Goal: Task Accomplishment & Management: Manage account settings

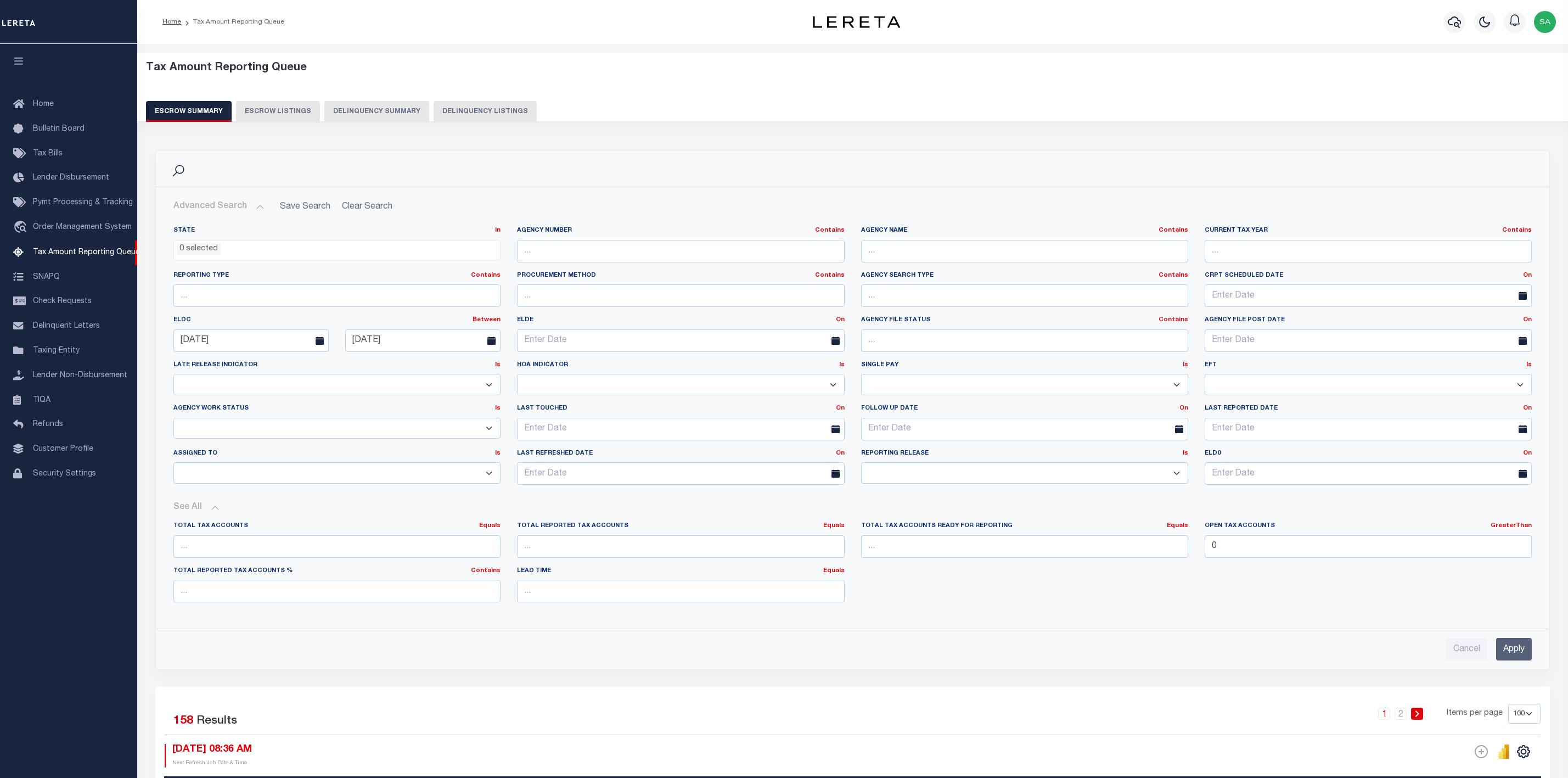
select select
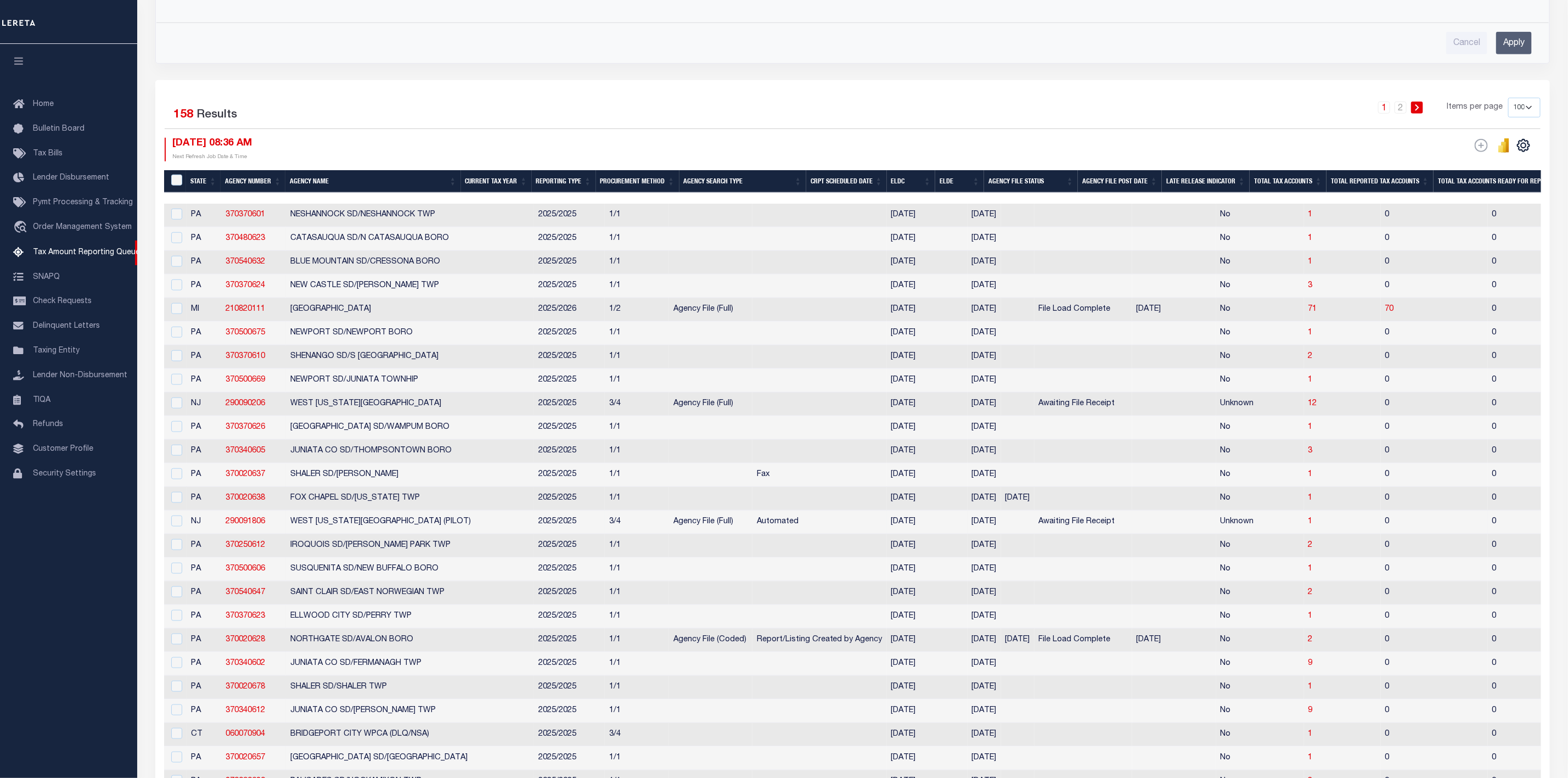
scroll to position [577, 0]
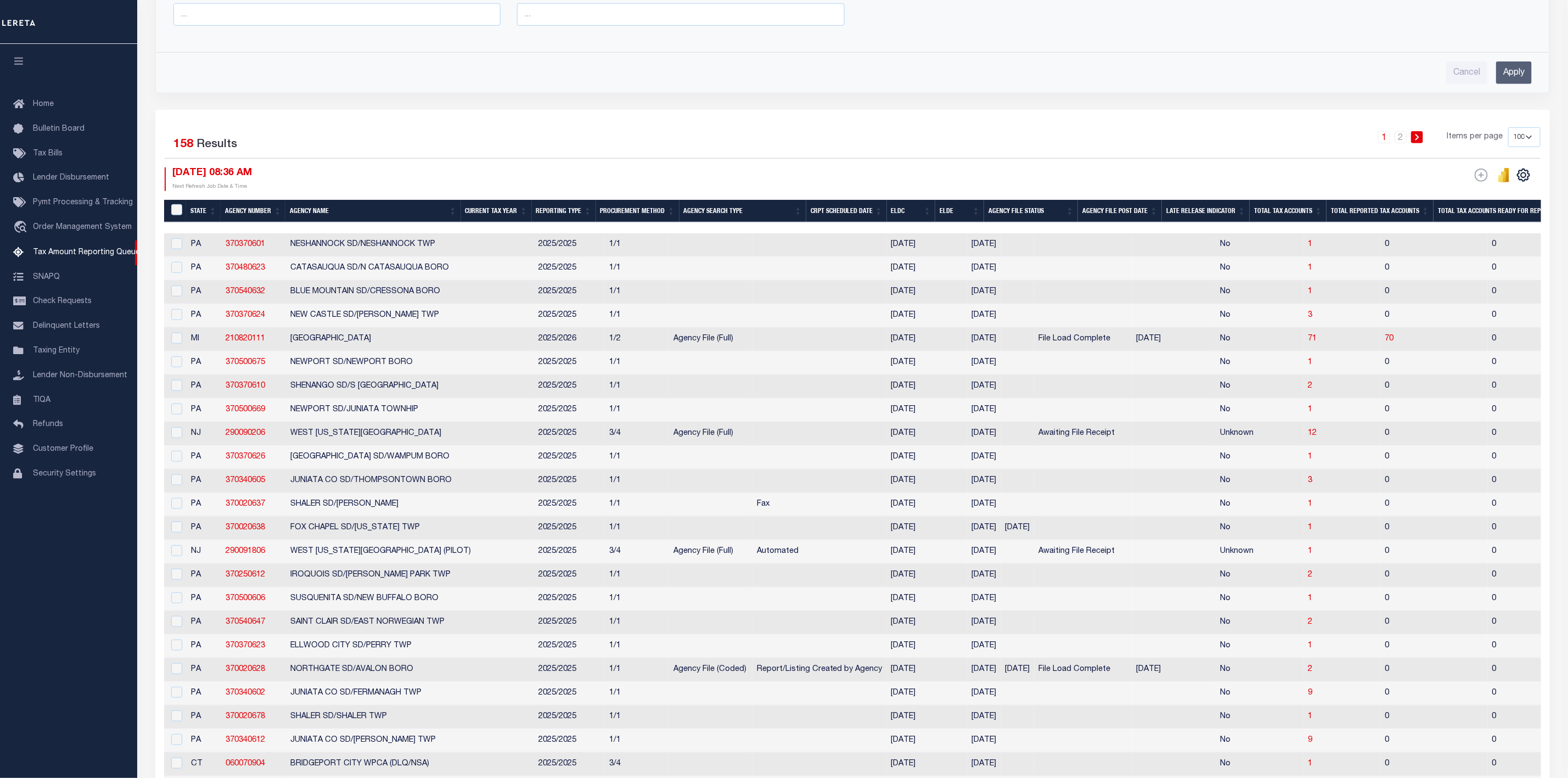
click at [1526, 147] on select "10 25 50 100 500" at bounding box center [1524, 138] width 33 height 20
select select "500"
click at [1508, 133] on select "10 25 50 100 500" at bounding box center [1524, 138] width 33 height 20
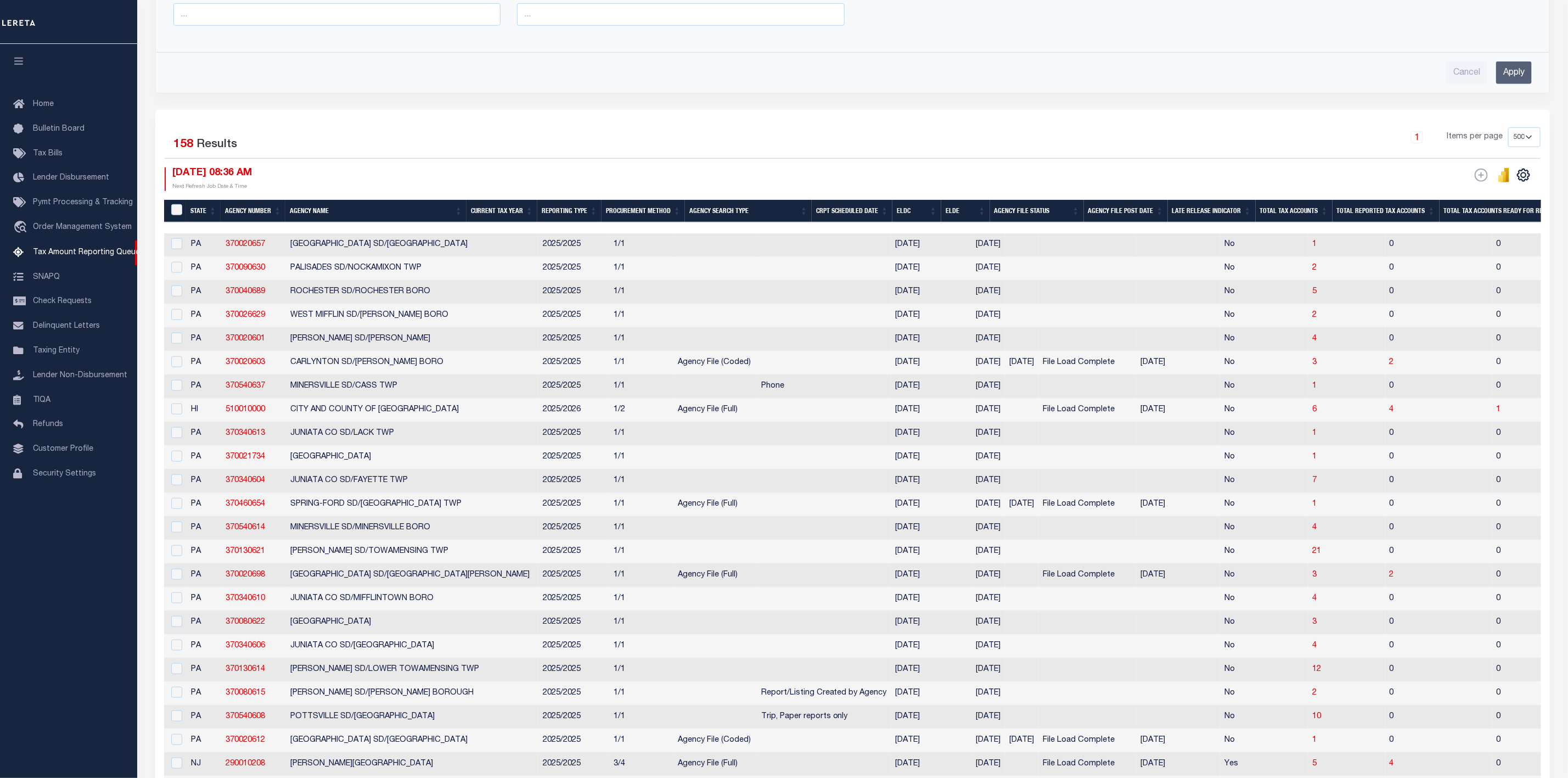
click at [1510, 76] on input "Apply" at bounding box center [1514, 72] width 36 height 23
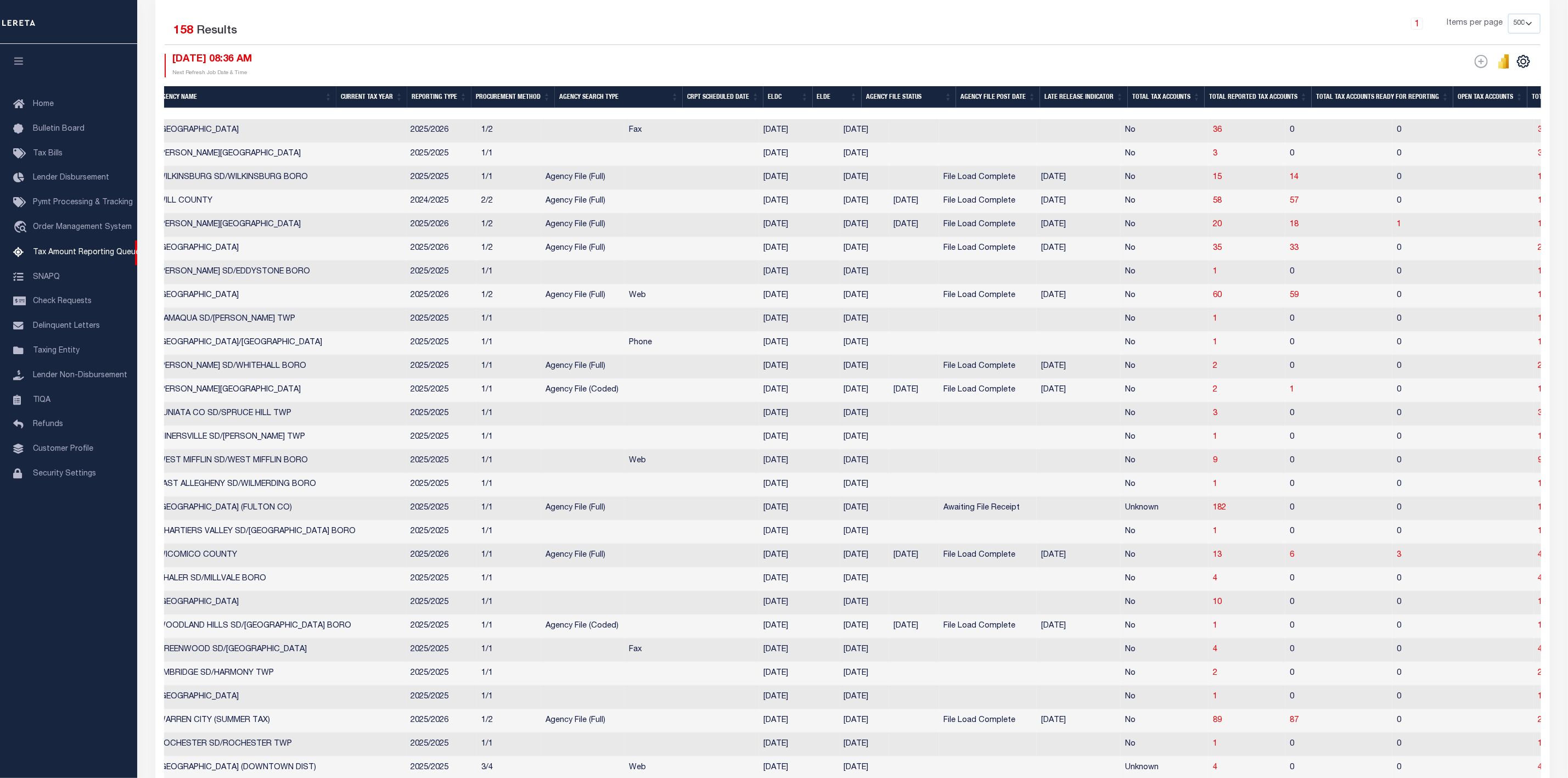
scroll to position [0, 216]
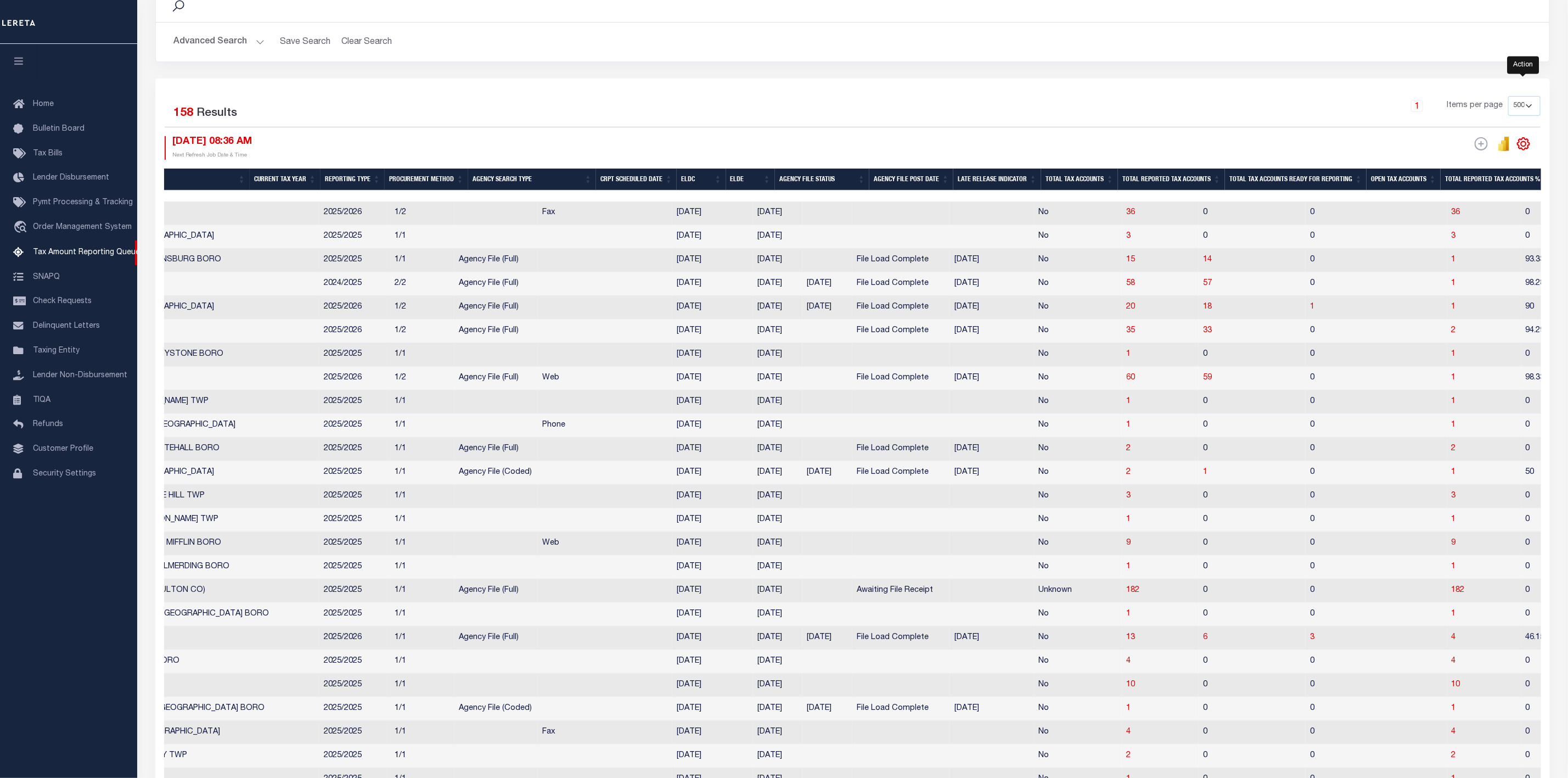
click at [1524, 145] on icon "" at bounding box center [1524, 144] width 5 height 5
click at [1467, 157] on link "CSV" at bounding box center [1478, 162] width 107 height 21
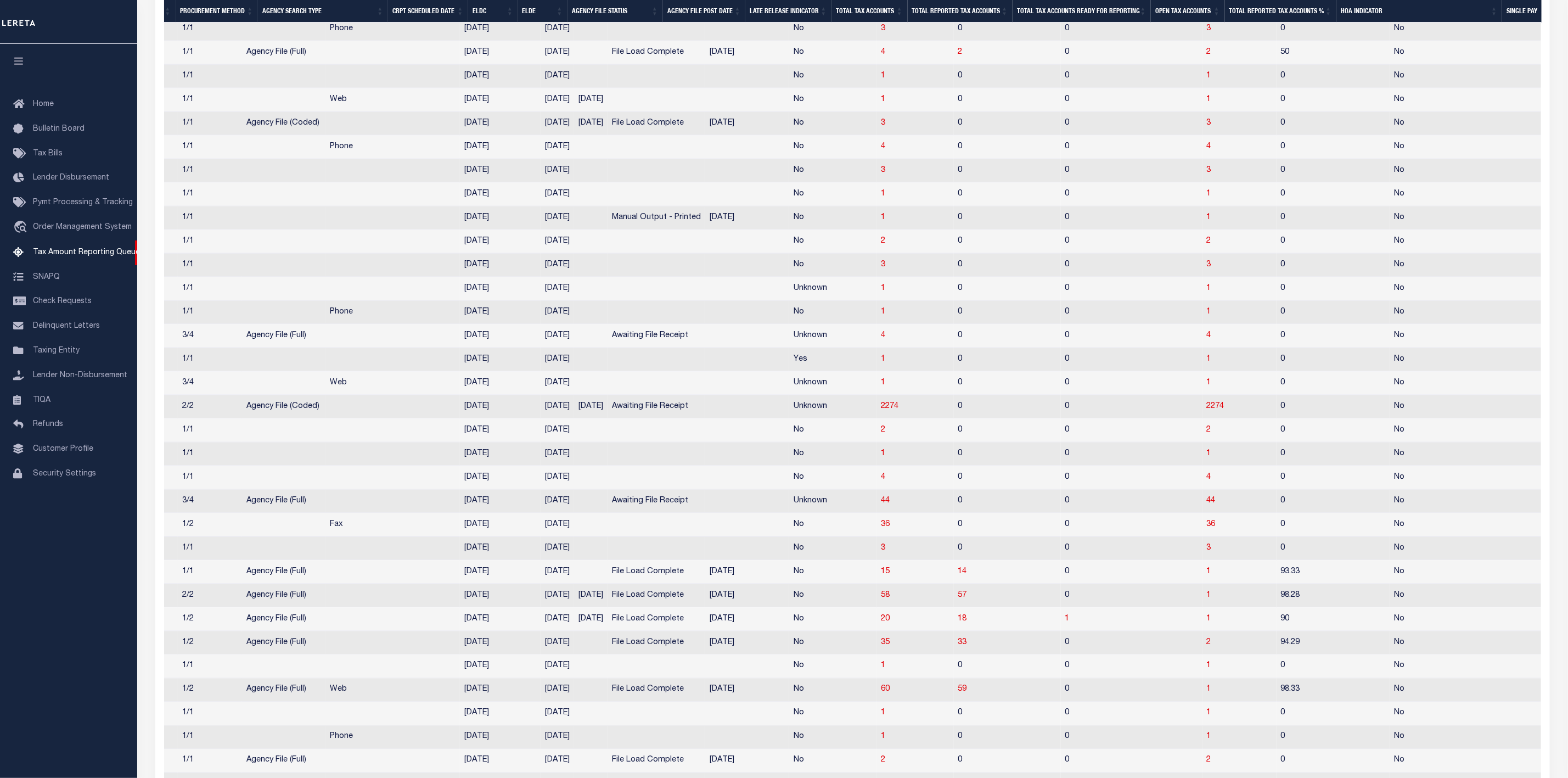
scroll to position [0, 440]
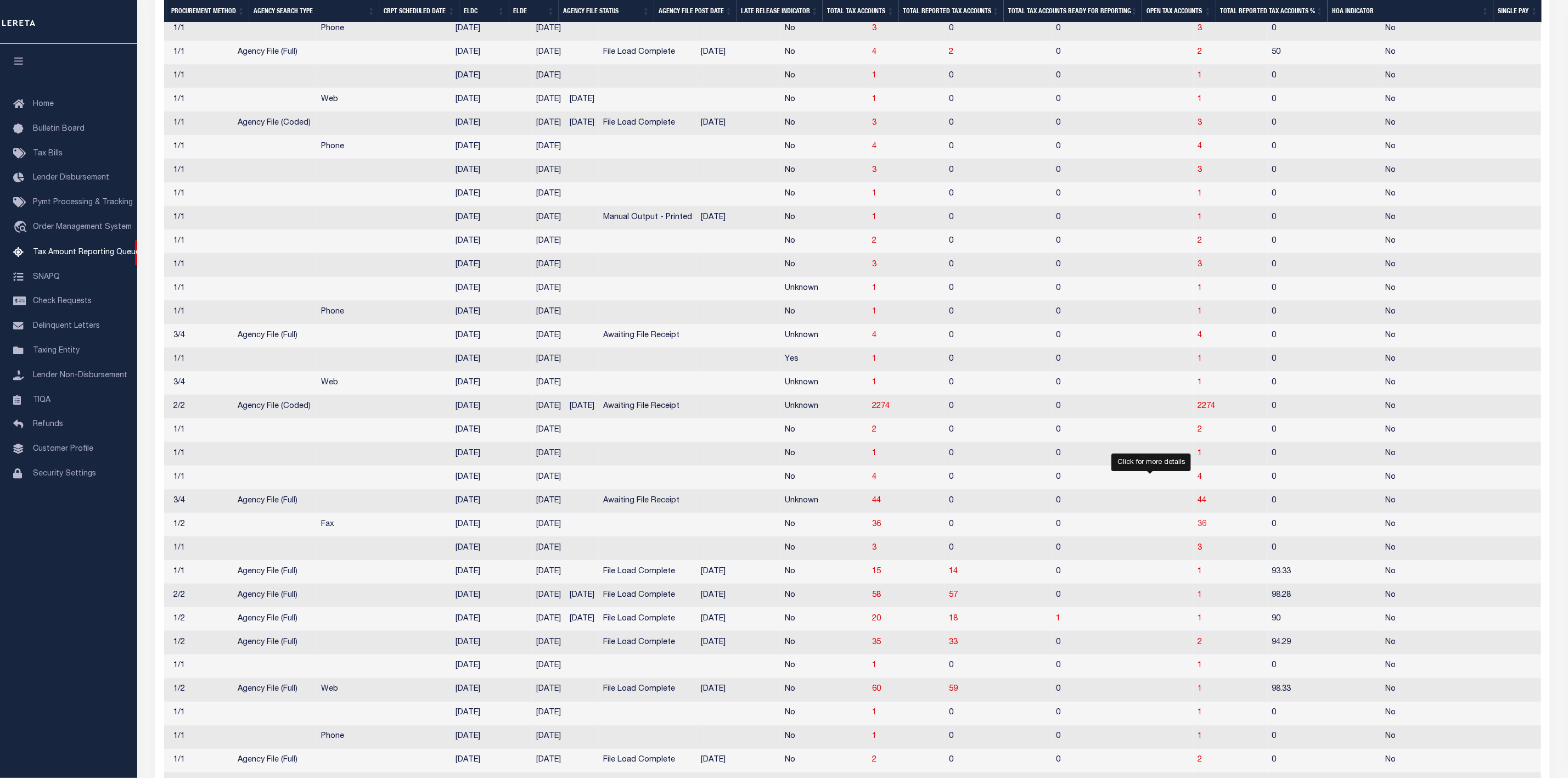
click at [1199, 528] on span "36" at bounding box center [1203, 524] width 9 height 8
select select "100"
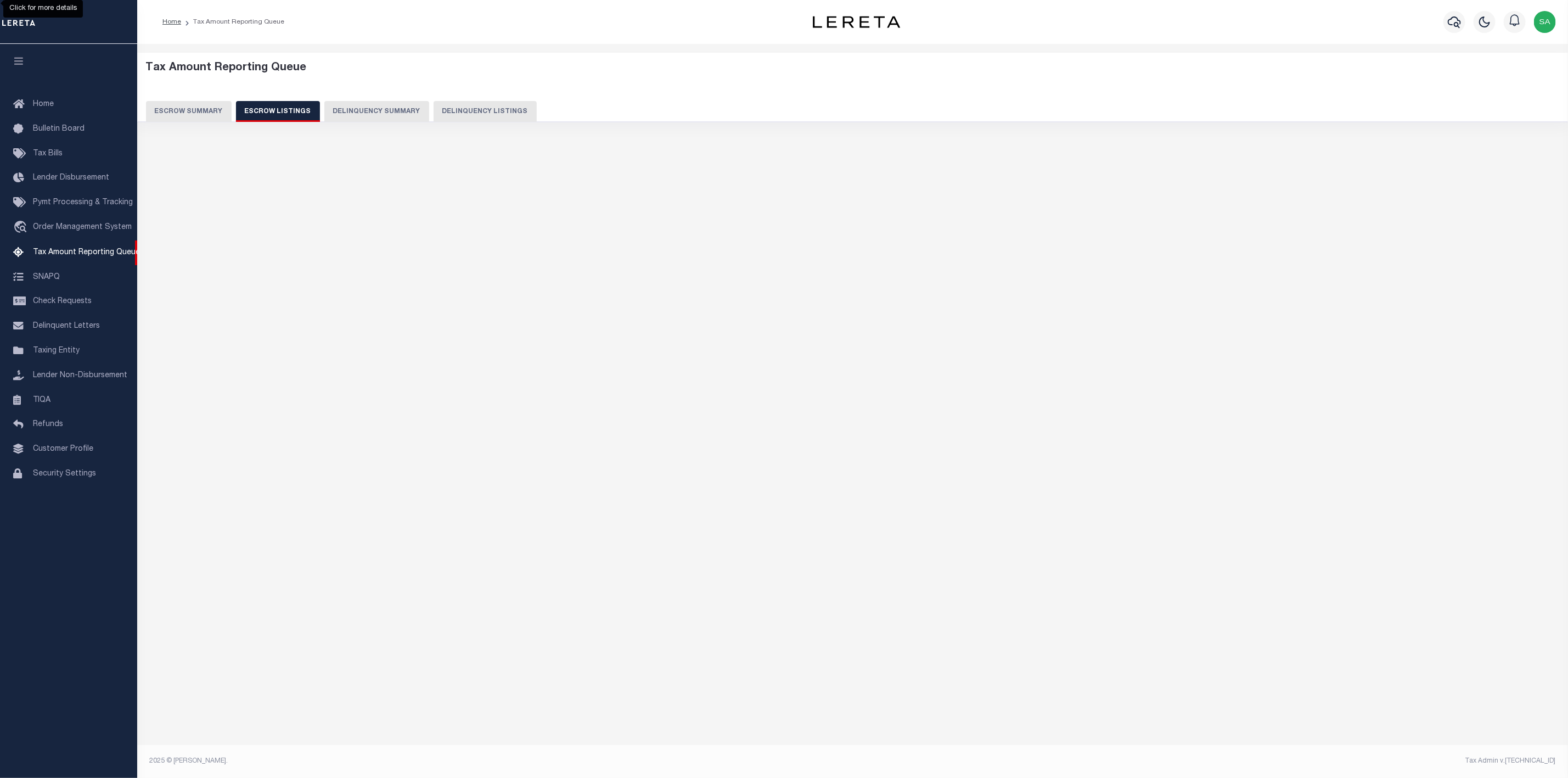
scroll to position [0, 0]
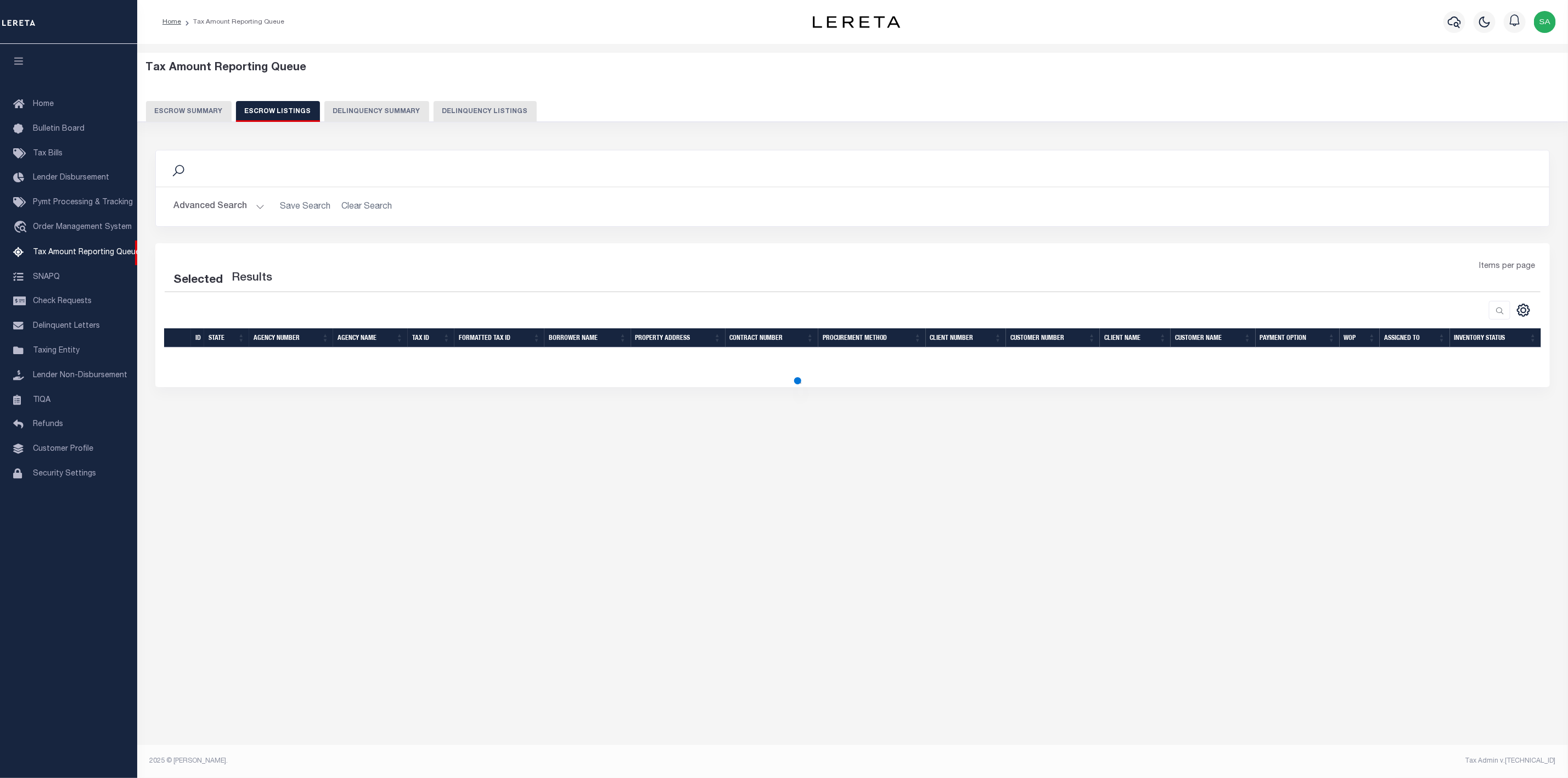
select select "100"
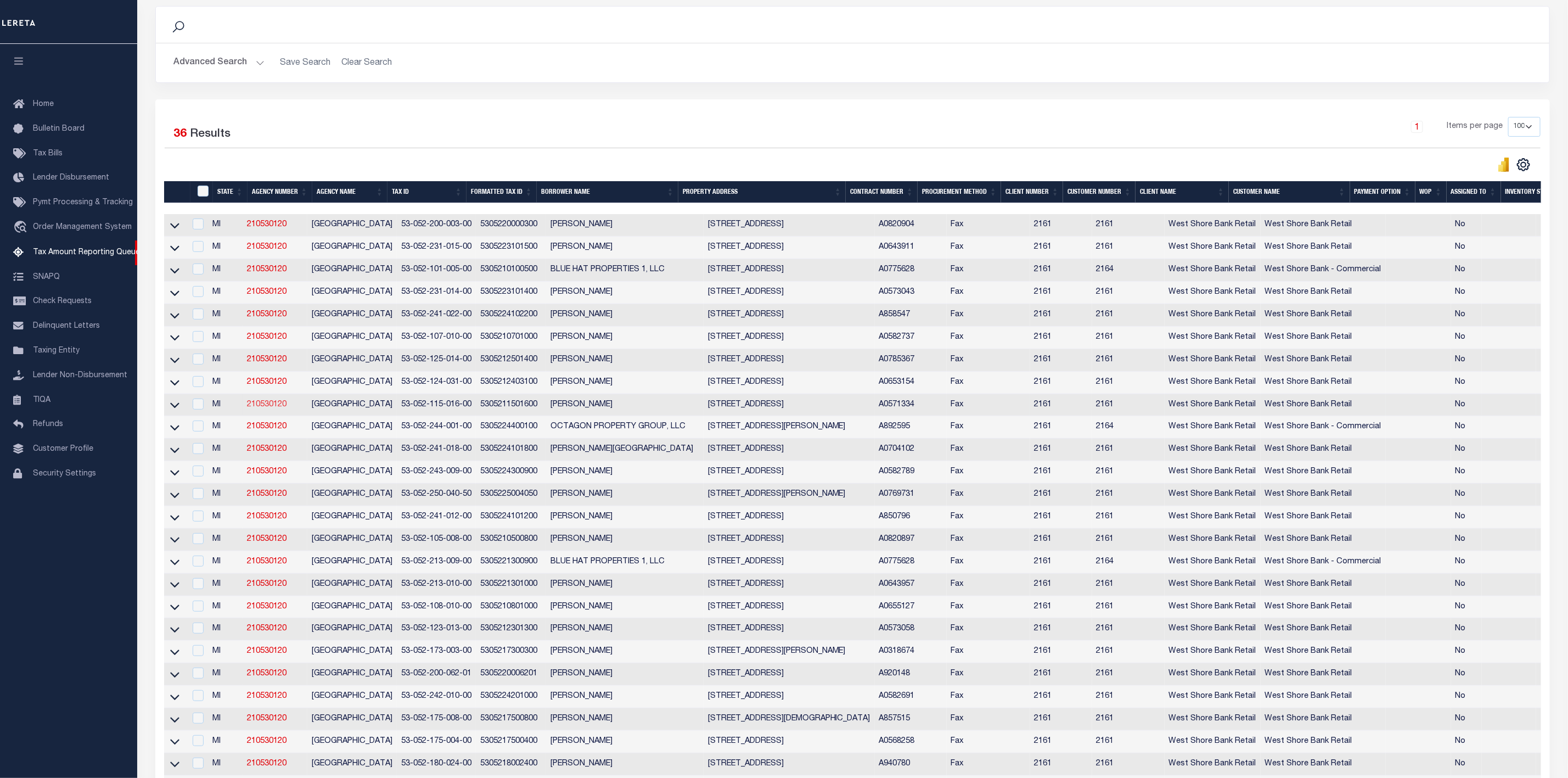
scroll to position [165, 0]
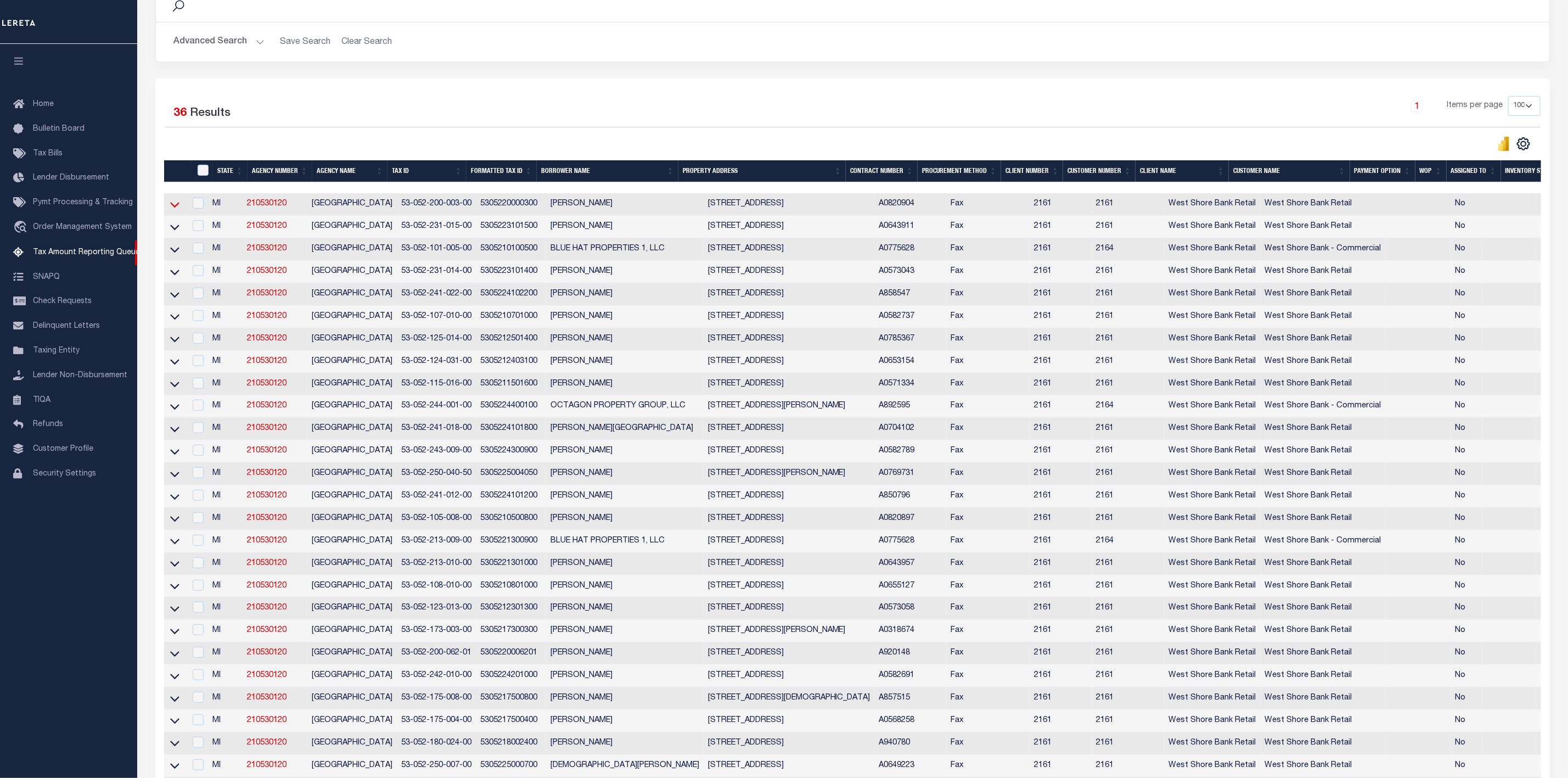
click at [176, 208] on icon at bounding box center [174, 204] width 9 height 12
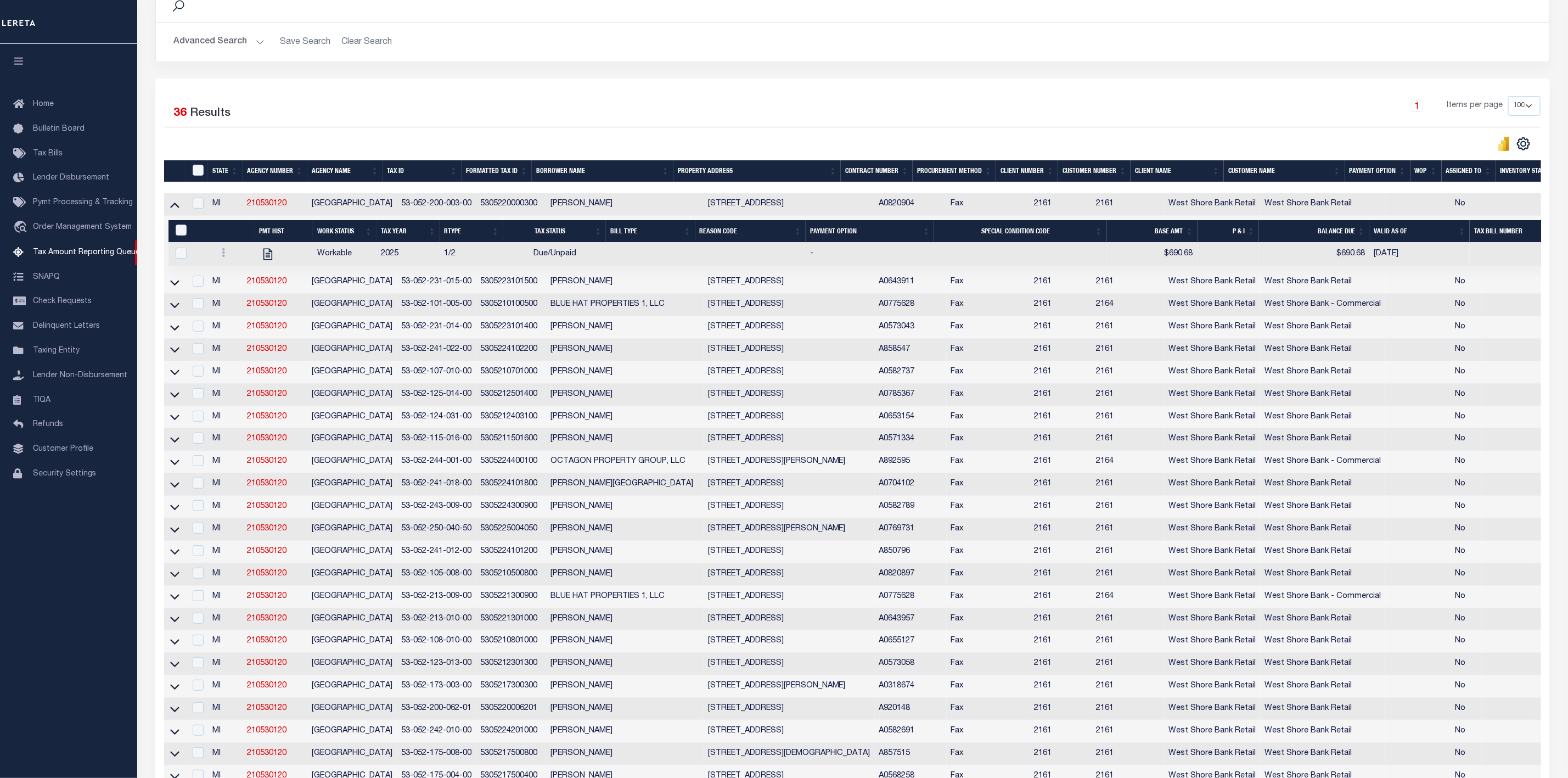
click at [176, 339] on td at bounding box center [174, 327] width 21 height 23
checkbox input "true"
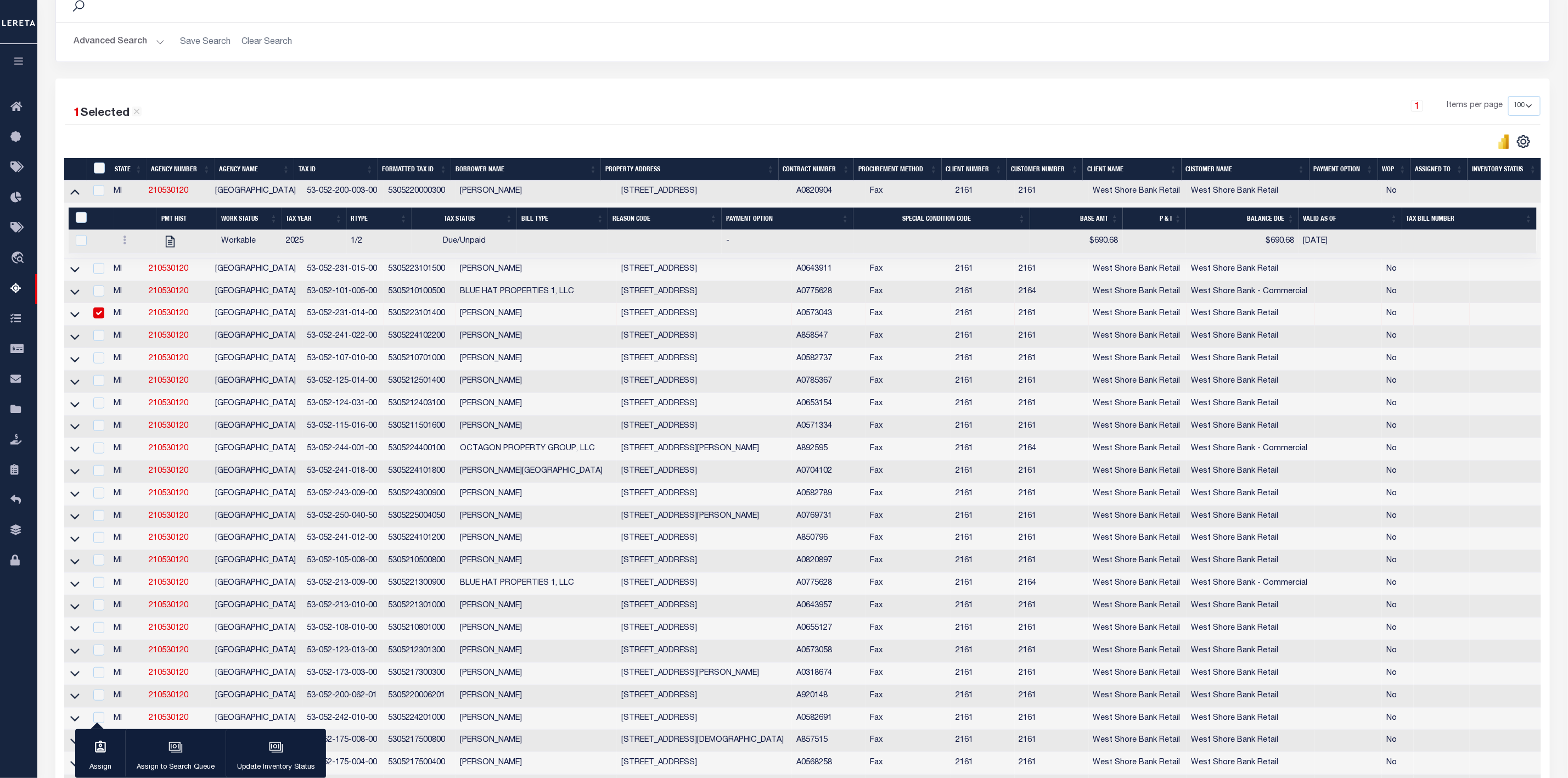
click at [69, 317] on link at bounding box center [75, 313] width 13 height 8
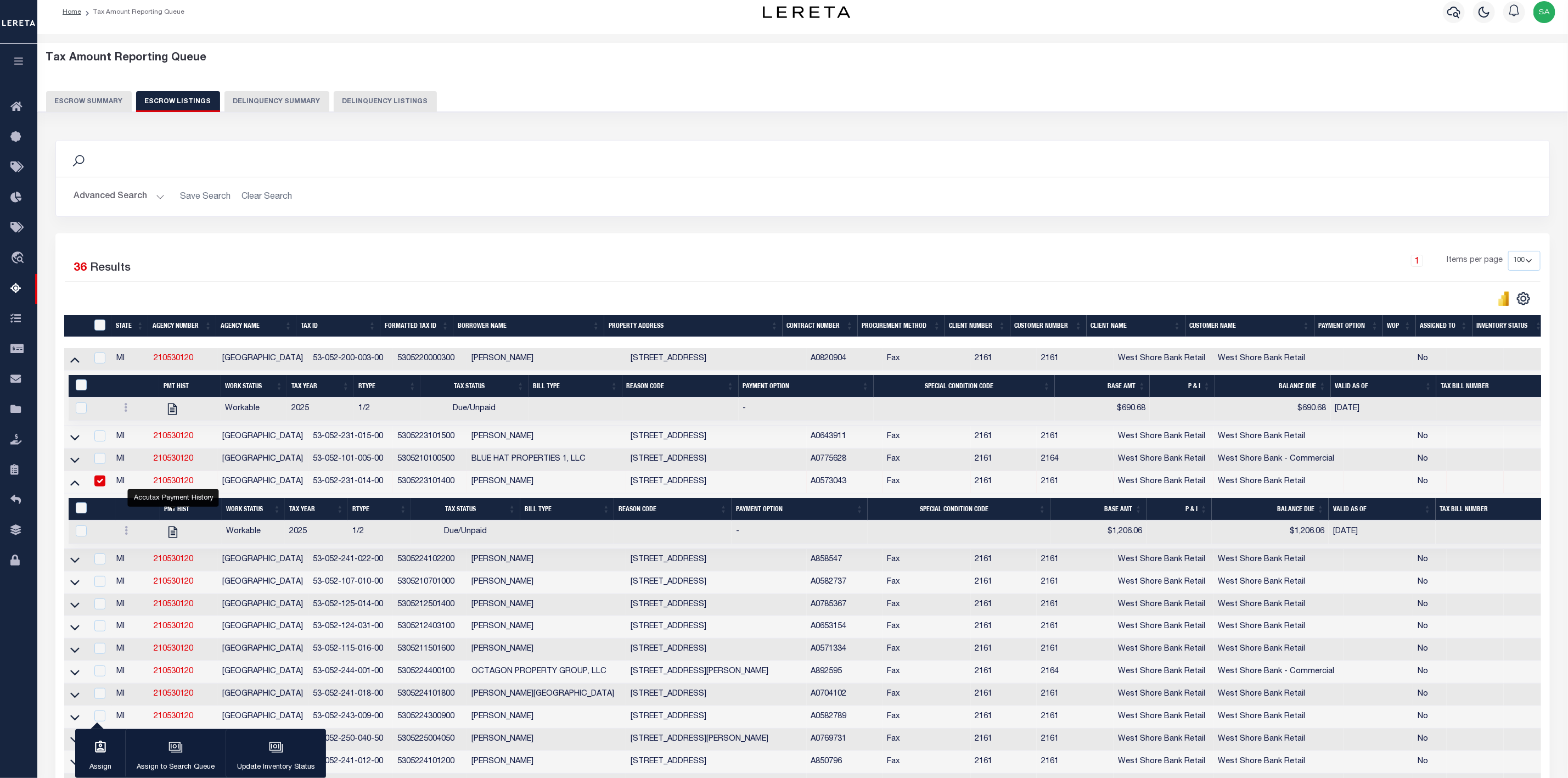
scroll to position [0, 0]
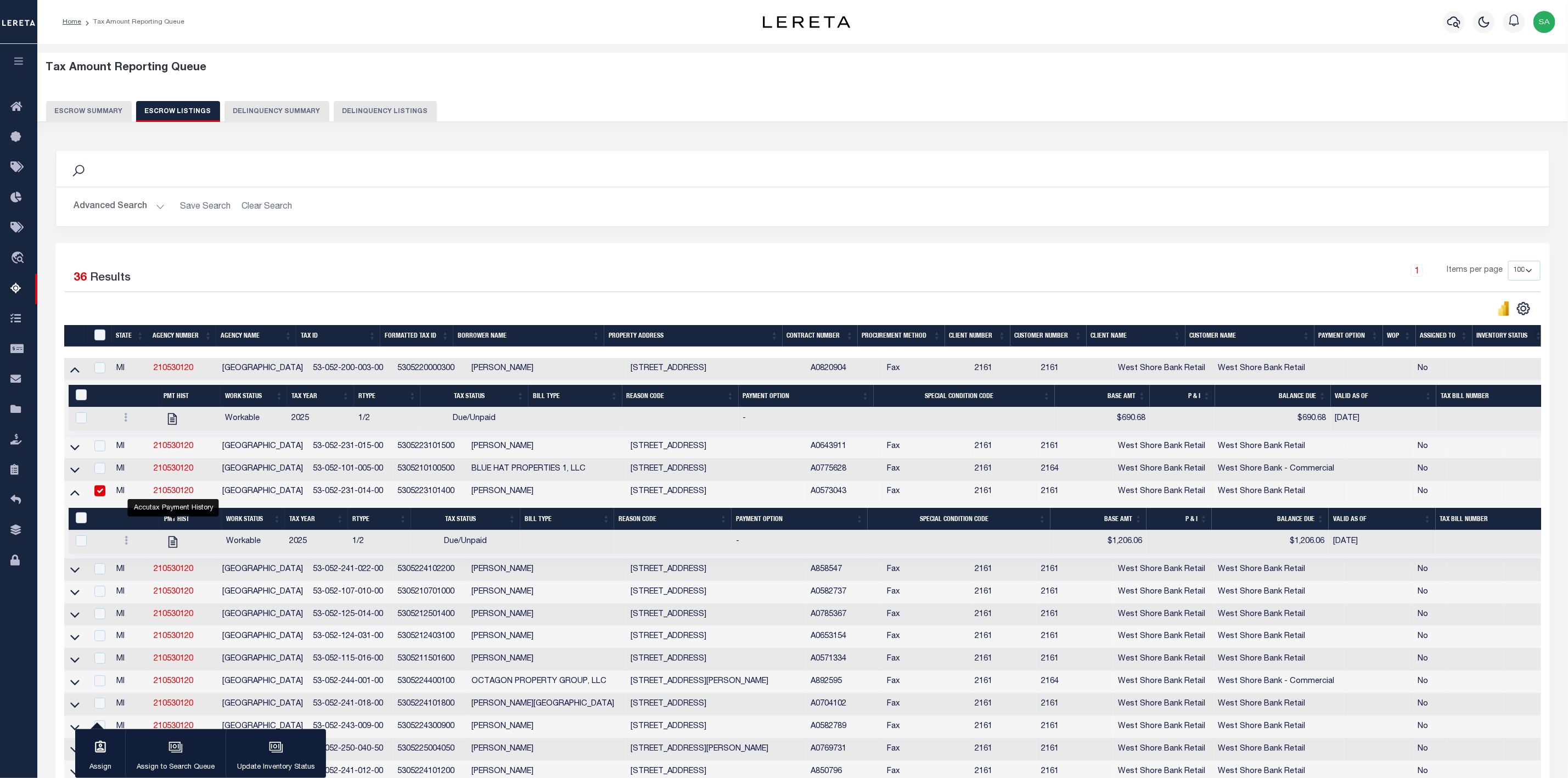
click at [86, 114] on button "Escrow Summary" at bounding box center [89, 112] width 86 height 21
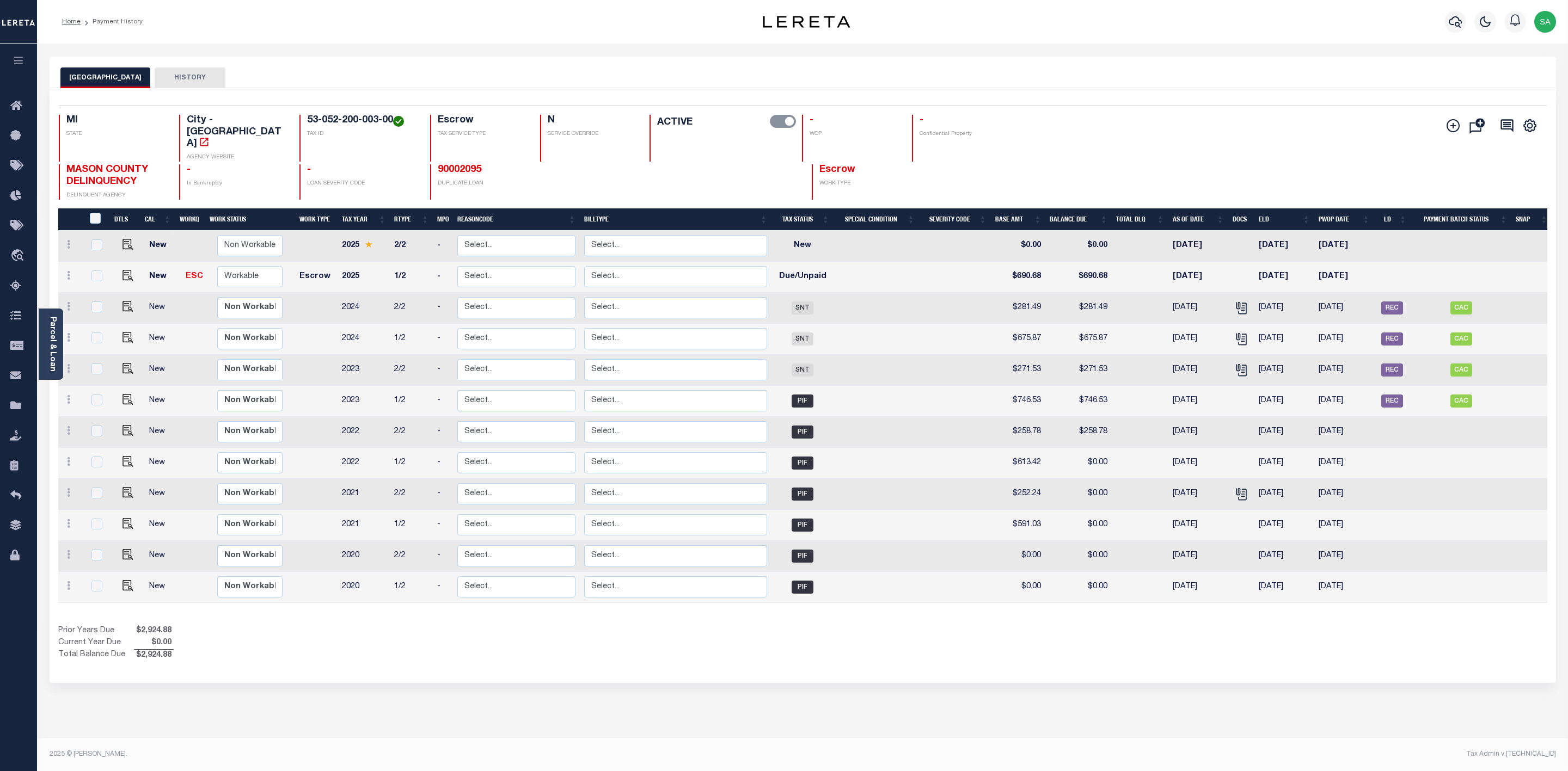
drag, startPoint x: 166, startPoint y: 82, endPoint x: 173, endPoint y: 83, distance: 7.1
click at [166, 82] on button "HISTORY" at bounding box center [190, 78] width 71 height 21
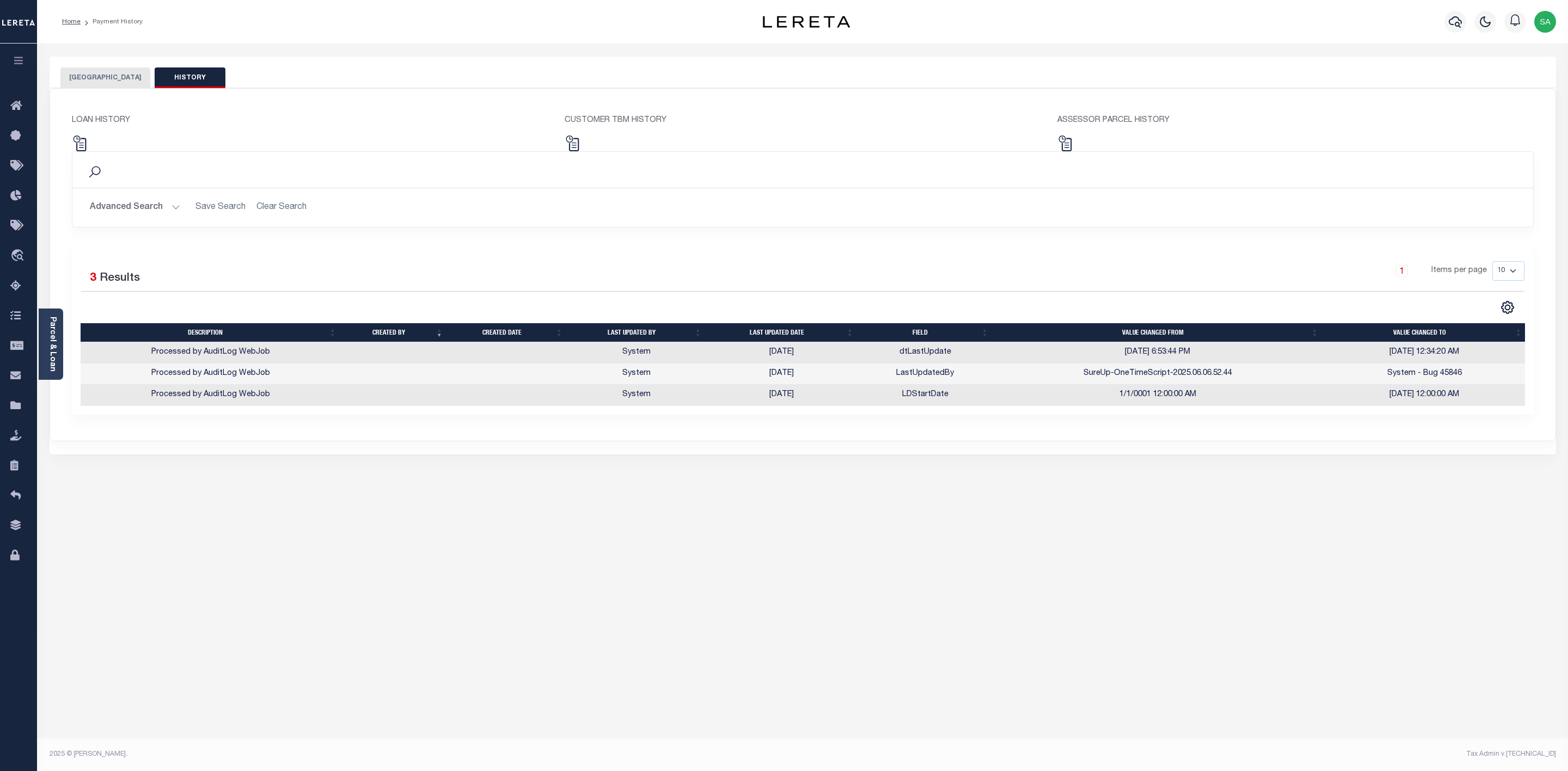
click at [611, 131] on div "CUSTOMER TBM HISTORY" at bounding box center [802, 133] width 492 height 37
click at [1096, 131] on div "ASSESSOR PARCEL HISTORY" at bounding box center [1295, 133] width 492 height 37
click at [97, 80] on button "SCOTTVILLE CITY" at bounding box center [105, 78] width 90 height 21
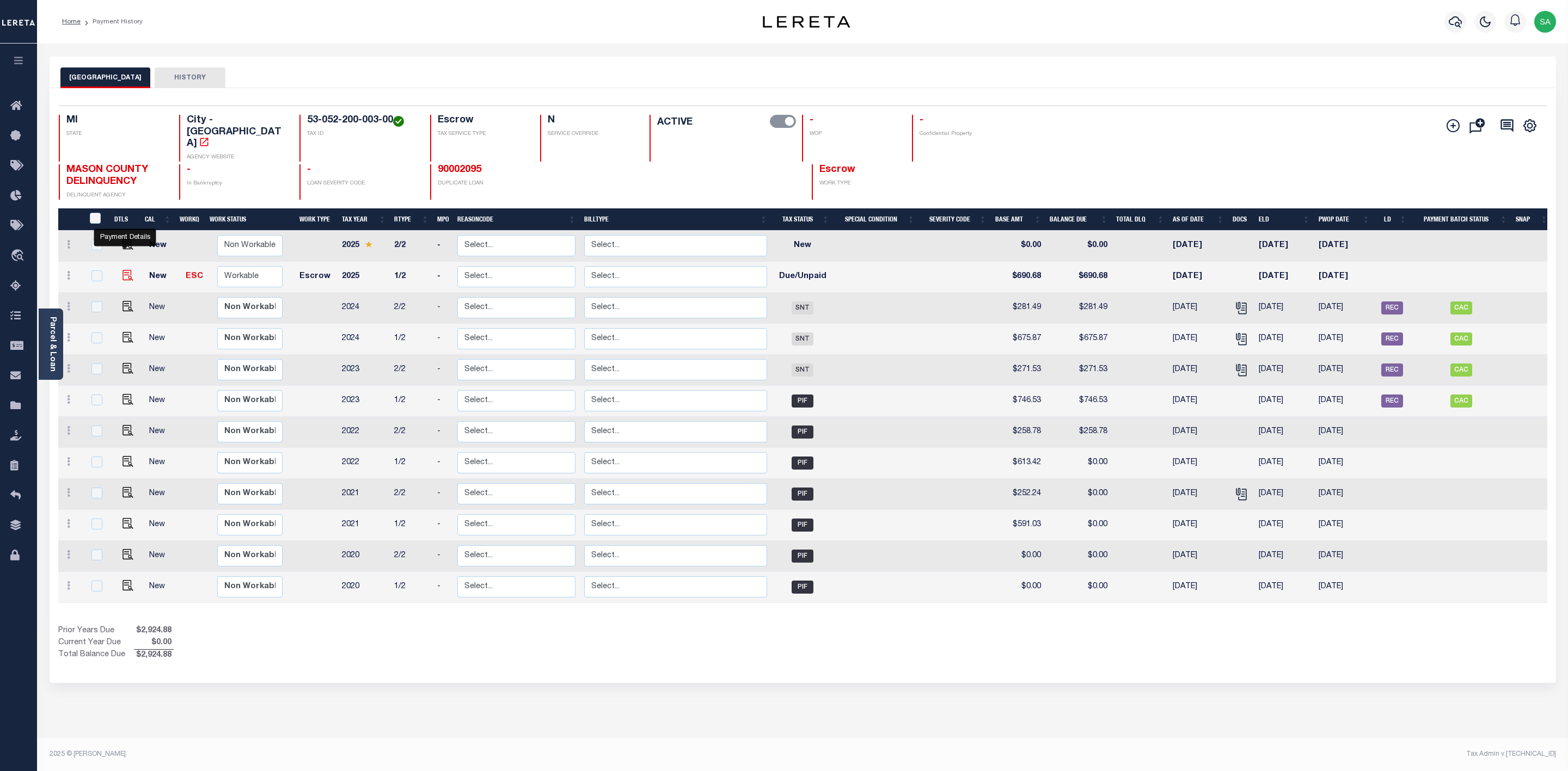
click at [125, 270] on img "" at bounding box center [128, 276] width 11 height 11
checkbox input "true"
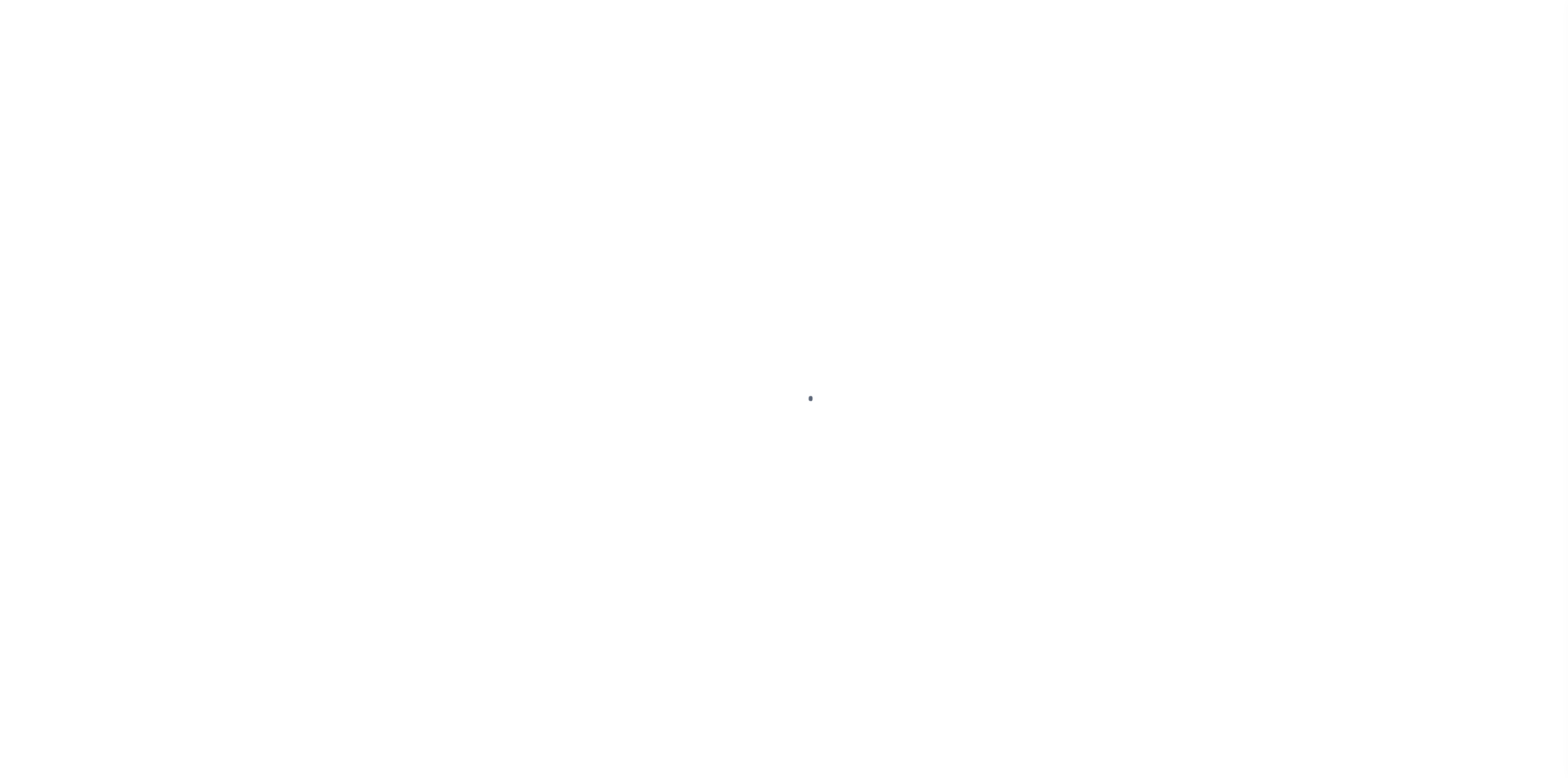
checkbox input "false"
type input "[DATE]"
select select "DUE"
type input "$690.68"
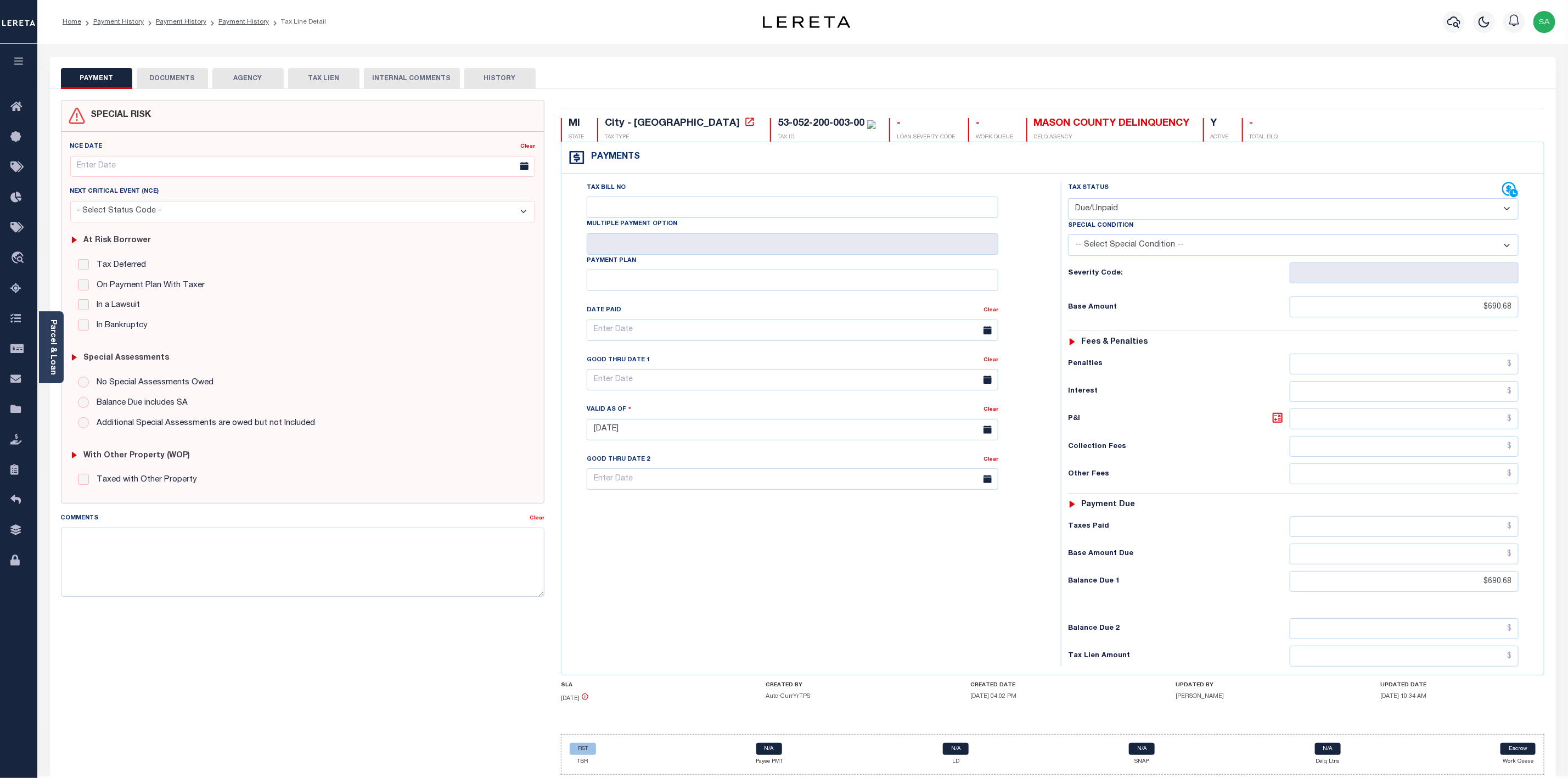
click at [188, 76] on button "DOCUMENTS" at bounding box center [172, 79] width 71 height 21
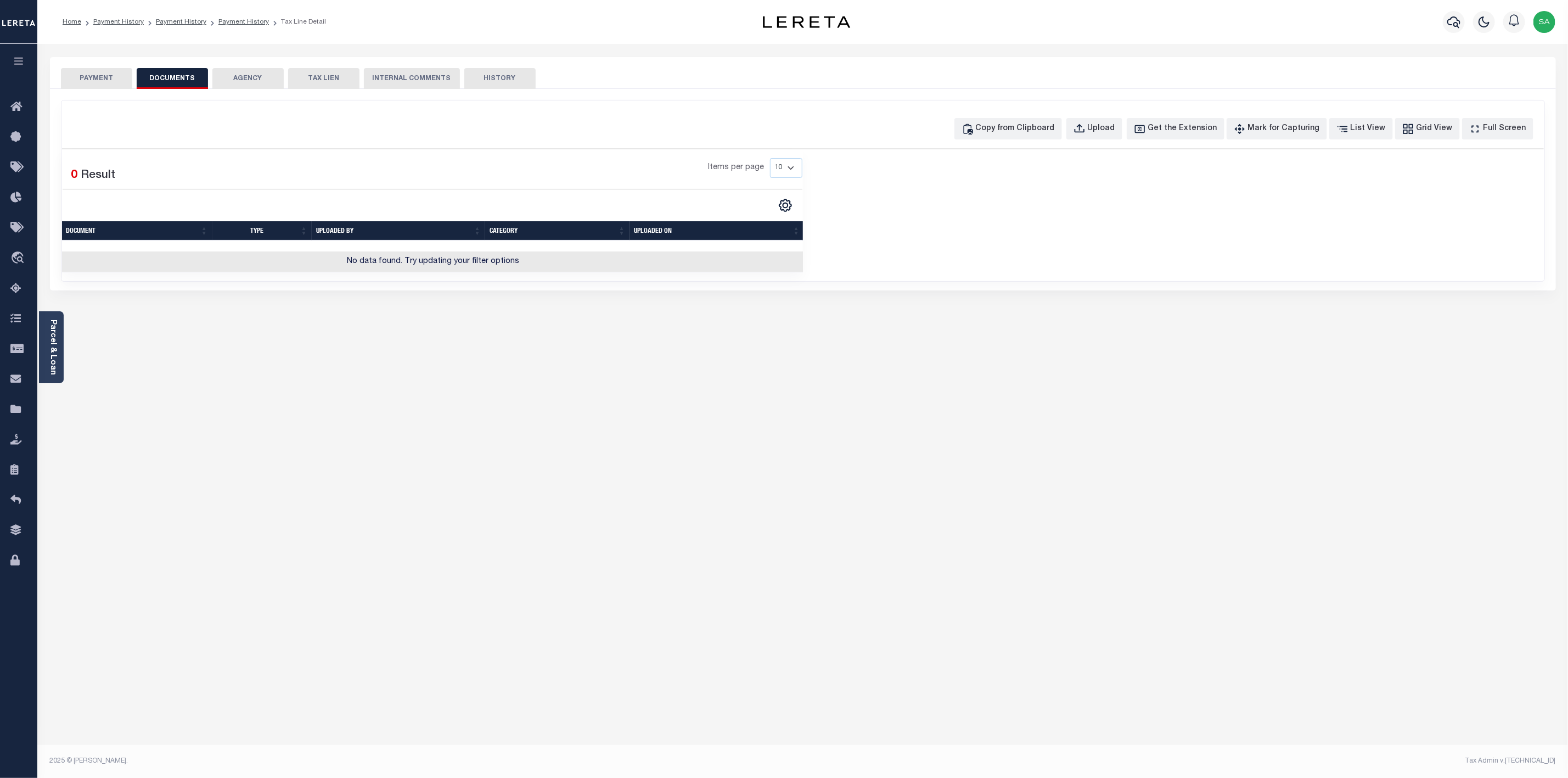
click at [245, 71] on button "AGENCY" at bounding box center [248, 79] width 71 height 21
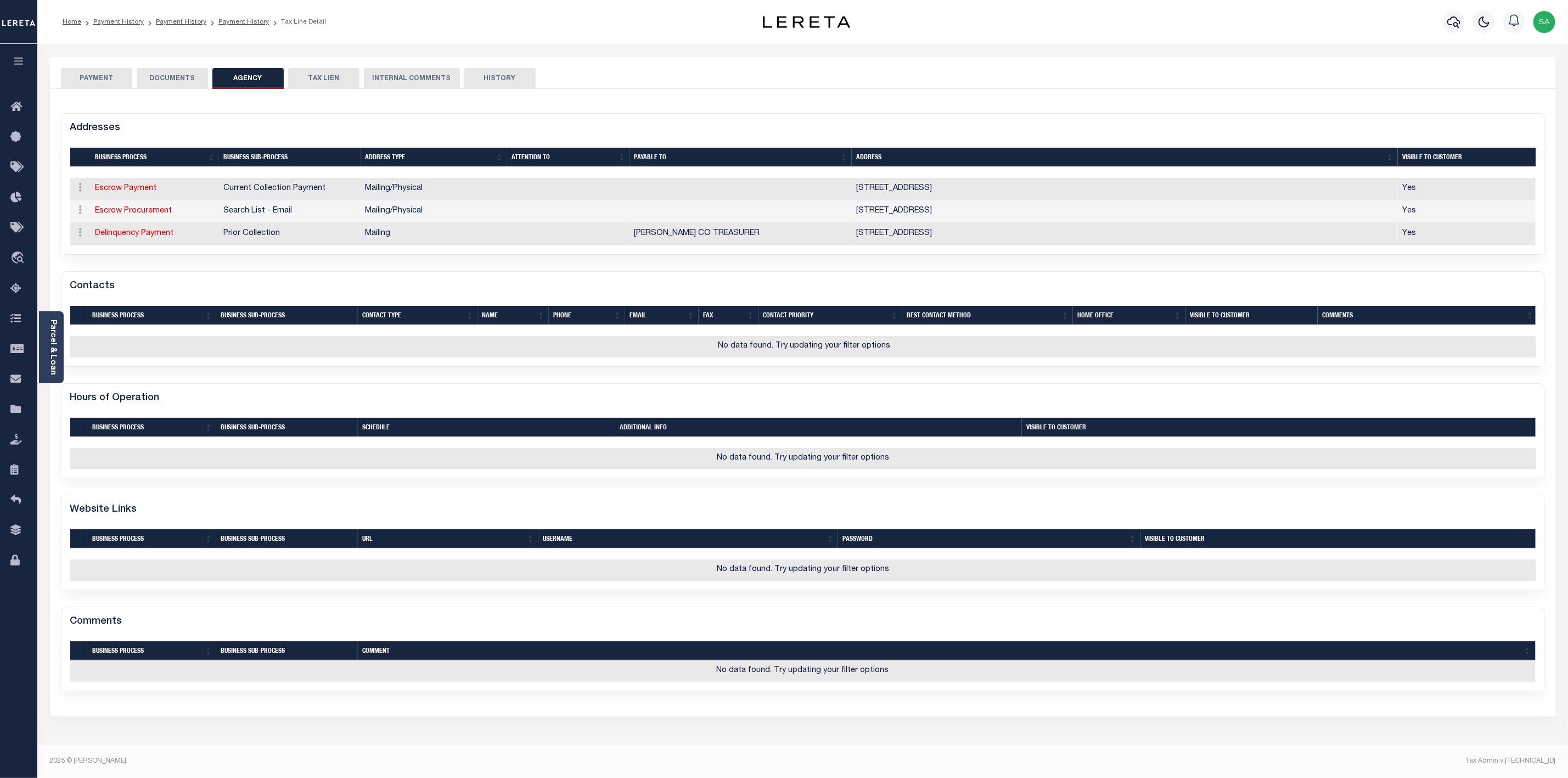
click at [122, 81] on button "PAYMENT" at bounding box center [96, 79] width 71 height 21
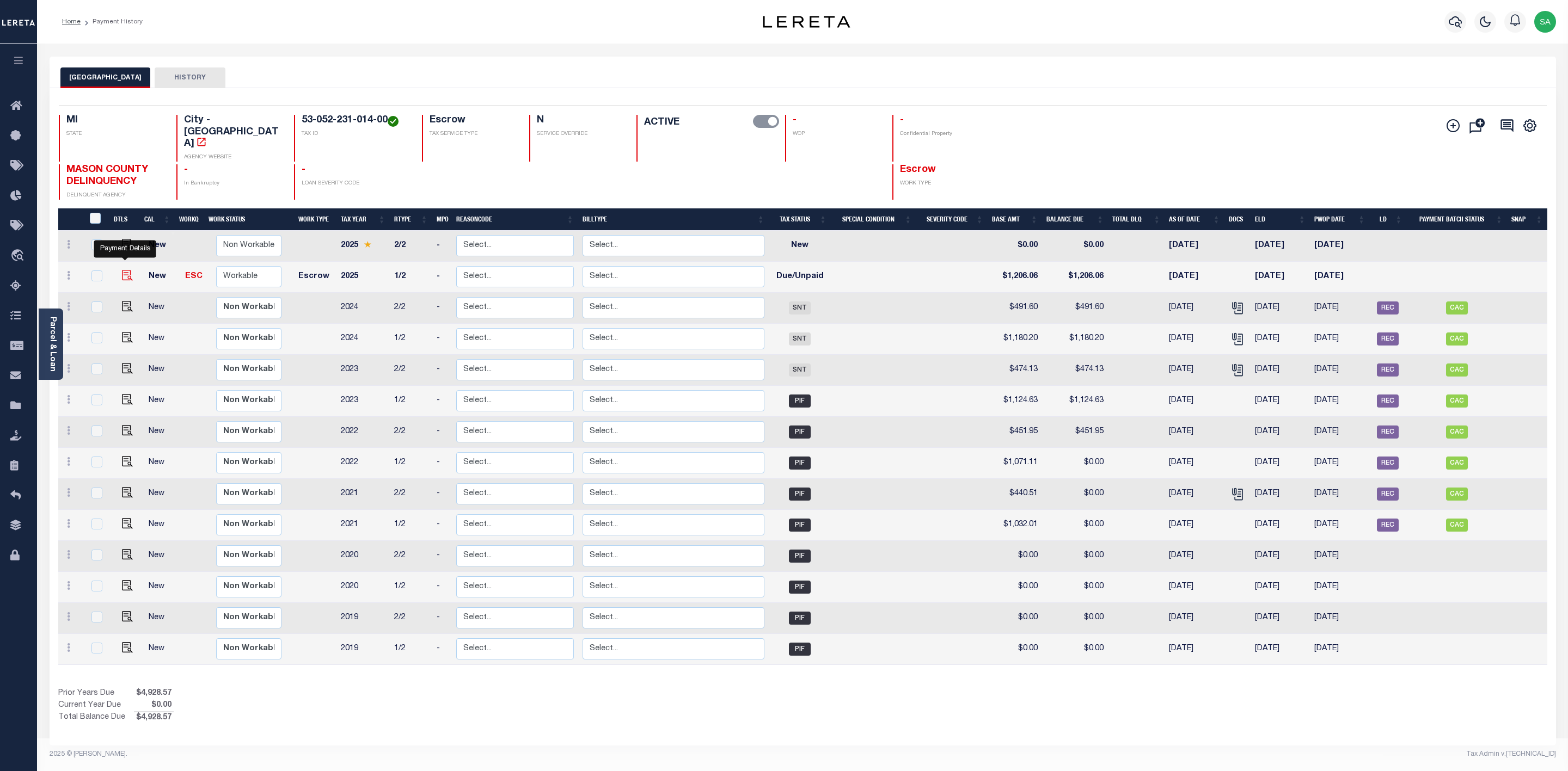
click at [124, 270] on img "" at bounding box center [127, 276] width 11 height 11
checkbox input "true"
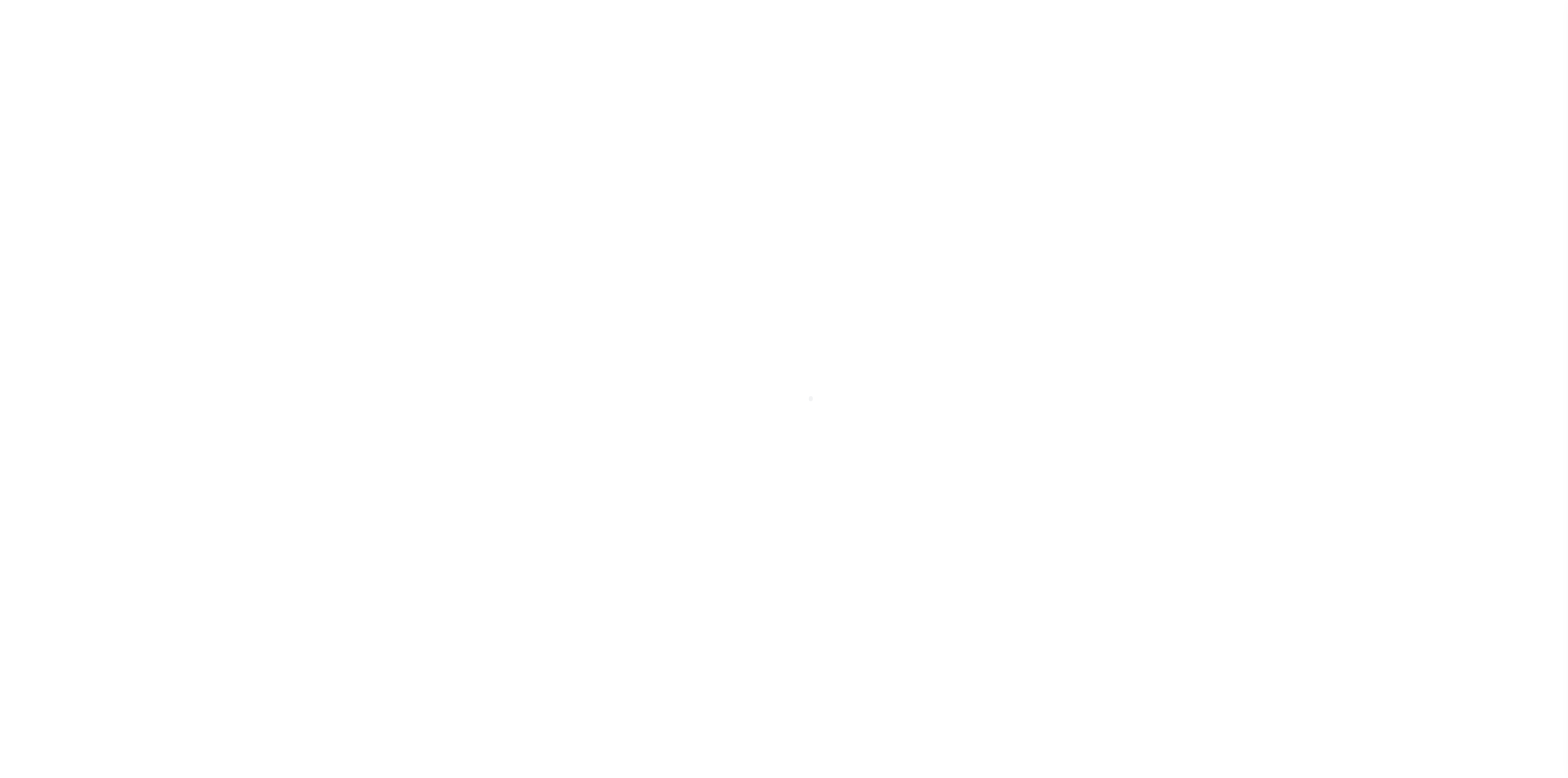
select select "DUE"
